Goal: Transaction & Acquisition: Obtain resource

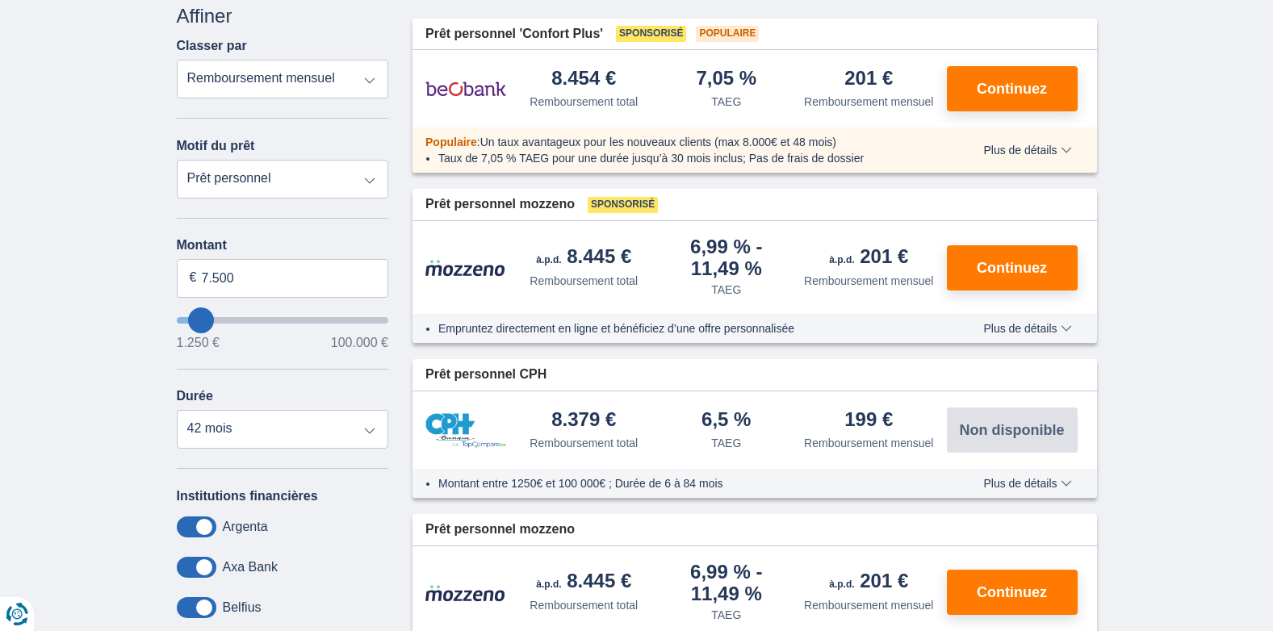
scroll to position [242, 0]
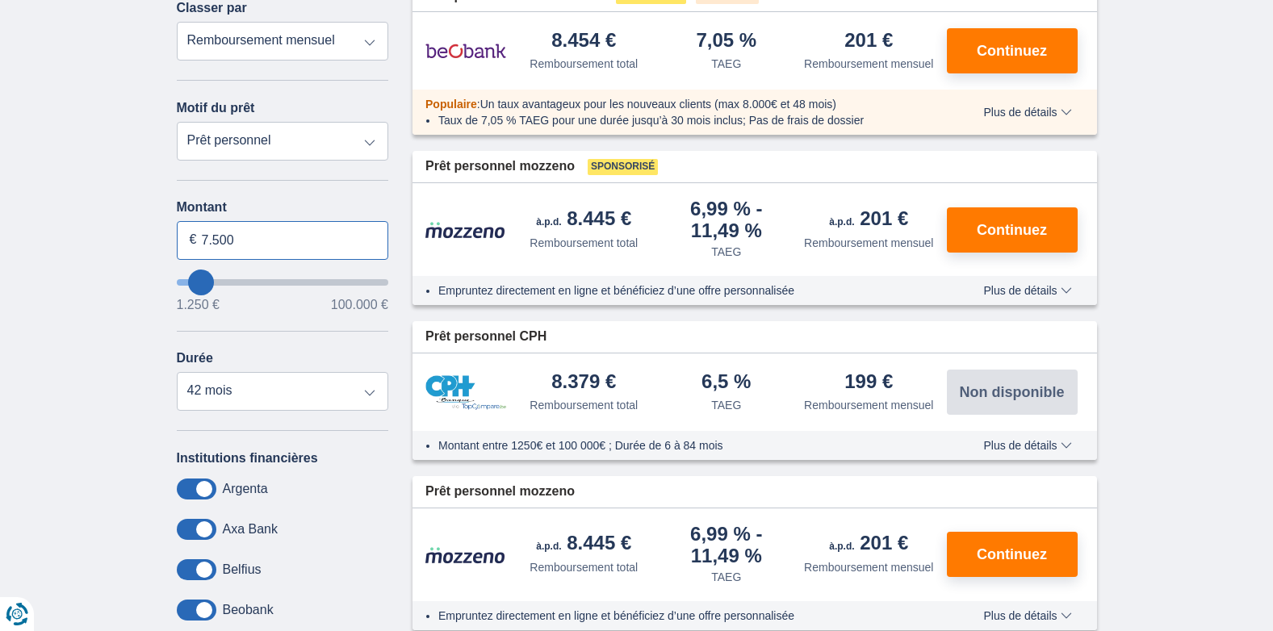
drag, startPoint x: 236, startPoint y: 238, endPoint x: 197, endPoint y: 254, distance: 41.7
click at [197, 254] on input "7.500" at bounding box center [283, 240] width 212 height 39
type input "8.500"
type input "8250"
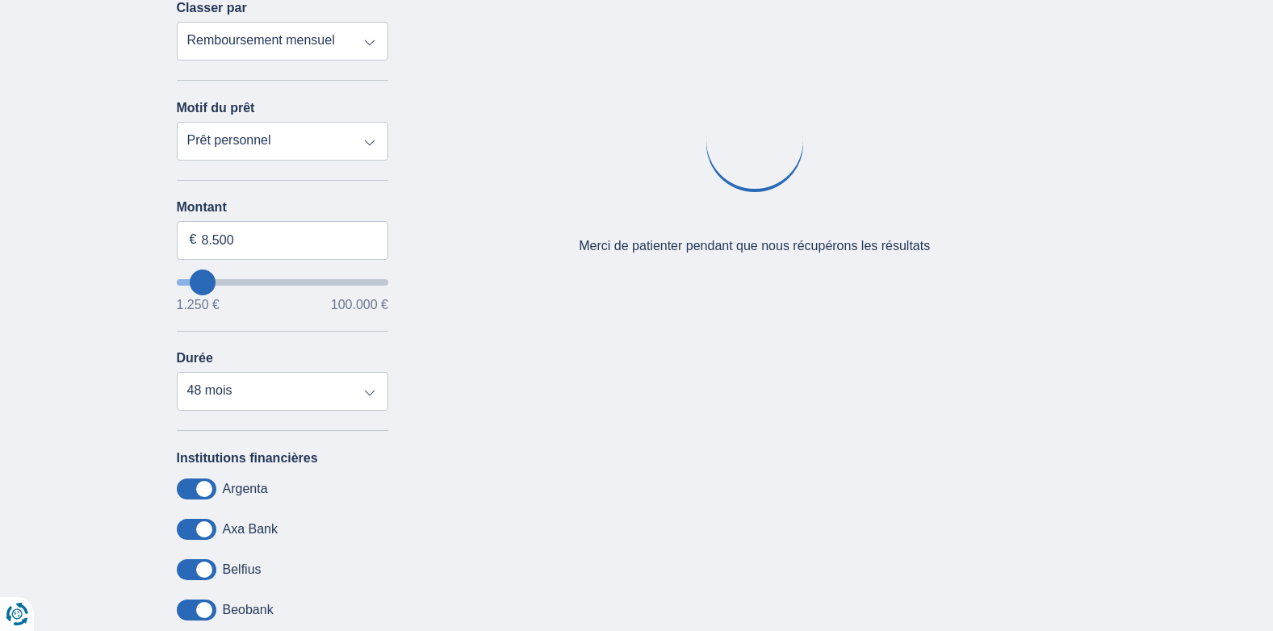
click at [50, 266] on div "× widget.non-eligible-application.title widget.non-eligible-application.text no…" at bounding box center [636, 358] width 1273 height 826
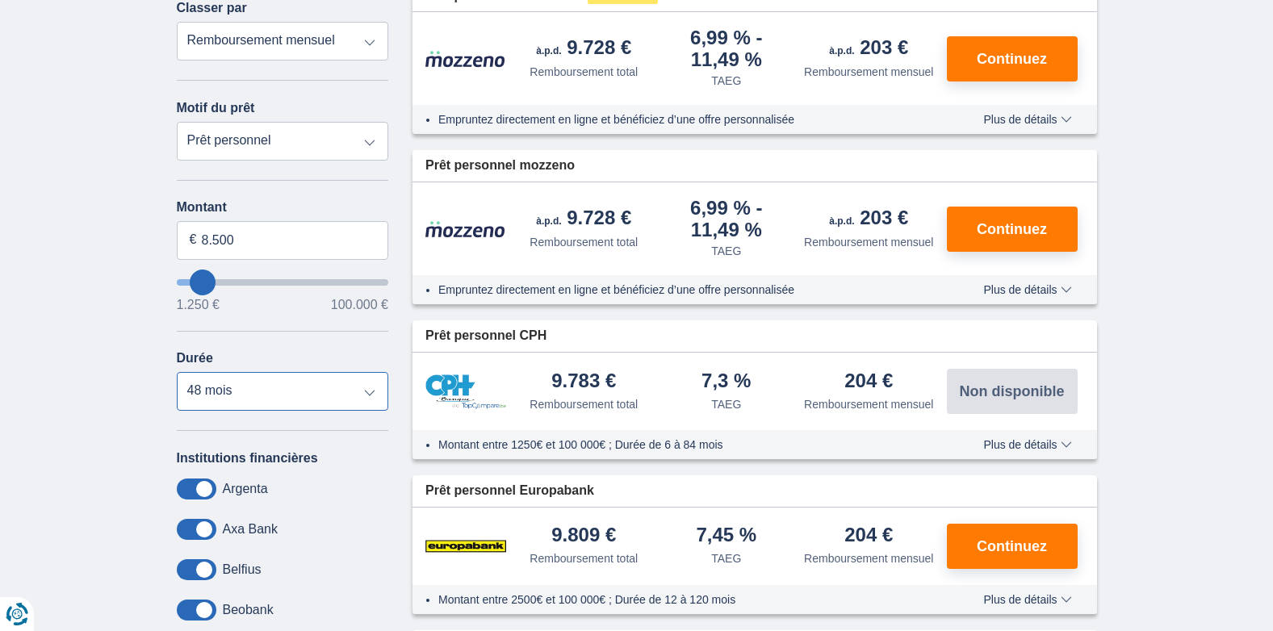
click at [367, 393] on select "12 mois 18 mois 24 mois 30 mois 36 mois 42 mois 48 mois" at bounding box center [283, 391] width 212 height 39
select select "36"
click at [177, 372] on select "12 mois 18 mois 24 mois 30 mois 36 mois 42 mois 48 mois" at bounding box center [283, 391] width 212 height 39
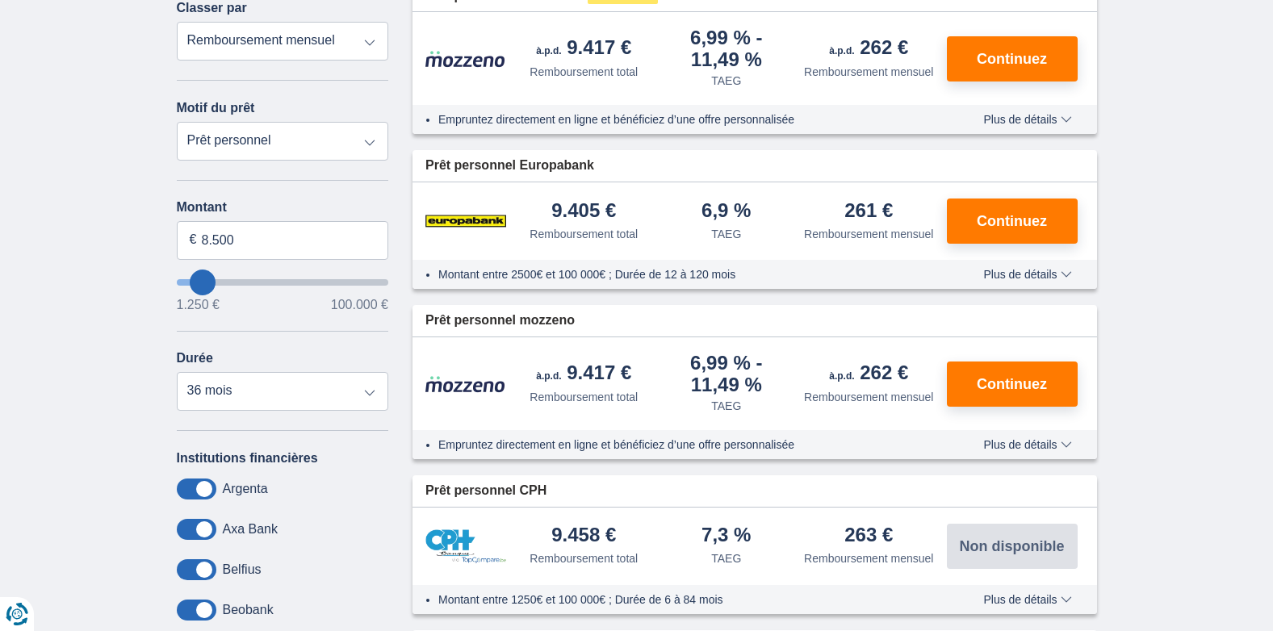
click at [48, 377] on div "× widget.non-eligible-application.title widget.non-eligible-application.text no…" at bounding box center [636, 470] width 1273 height 1051
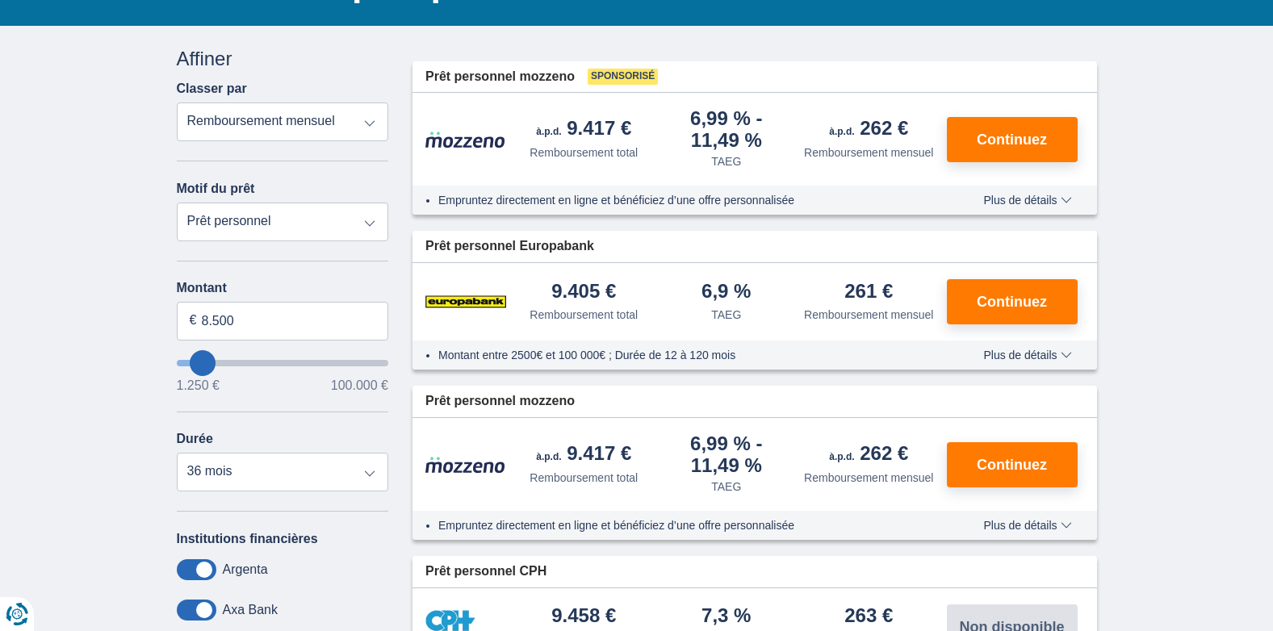
click at [1062, 198] on span "Plus de détails" at bounding box center [1027, 200] width 88 height 11
